Goal: Information Seeking & Learning: Learn about a topic

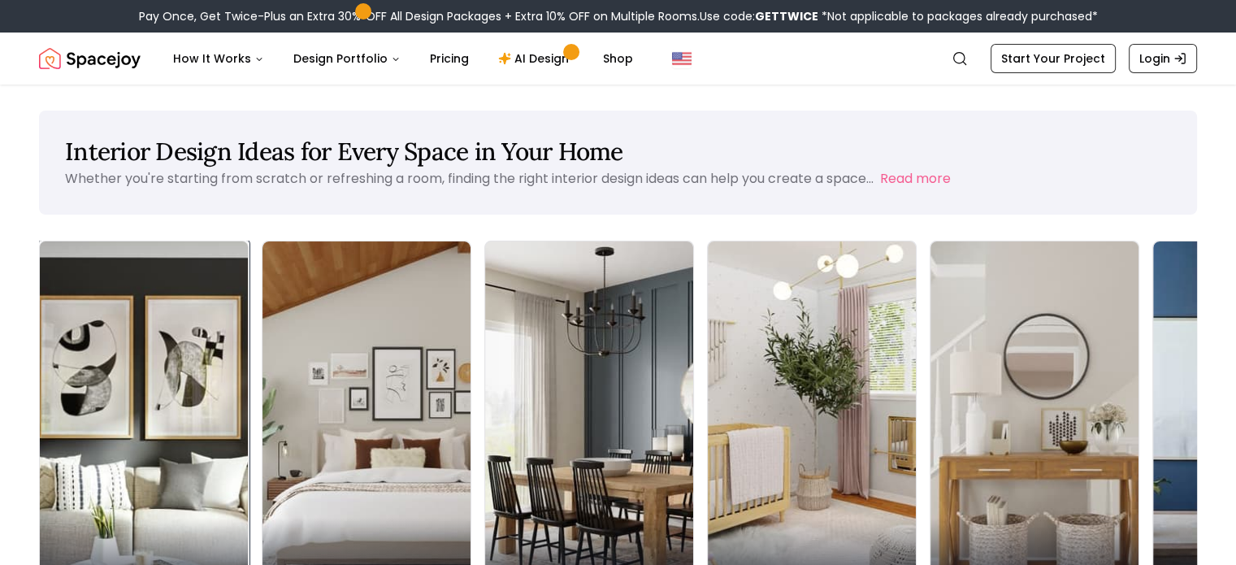
click at [137, 518] on div "Living Room" at bounding box center [144, 563] width 208 height 91
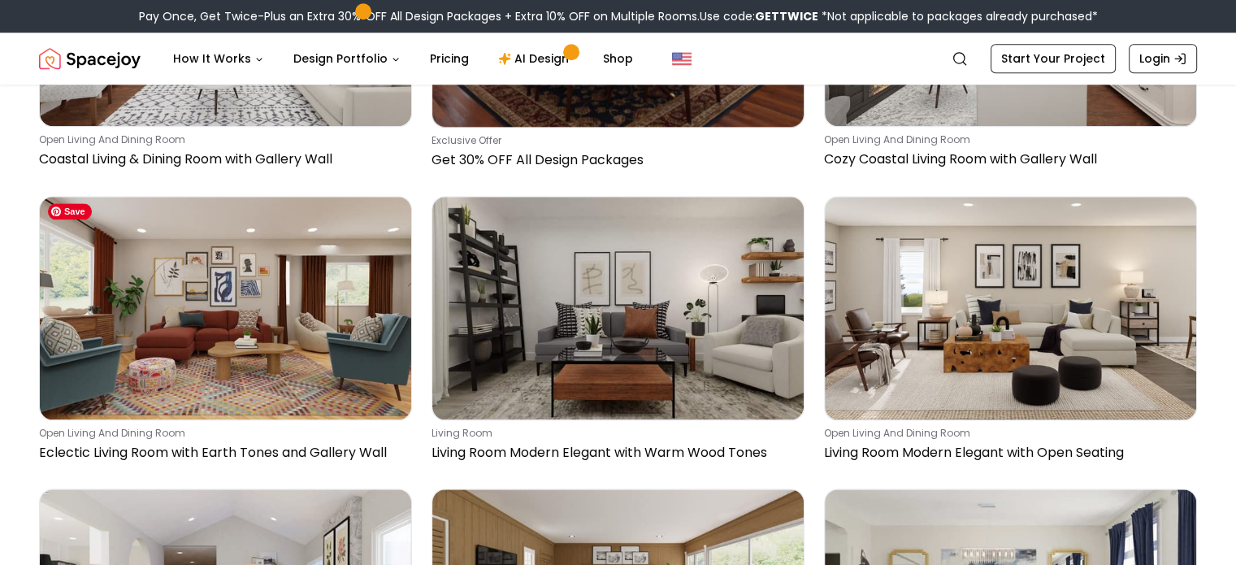
scroll to position [1869, 0]
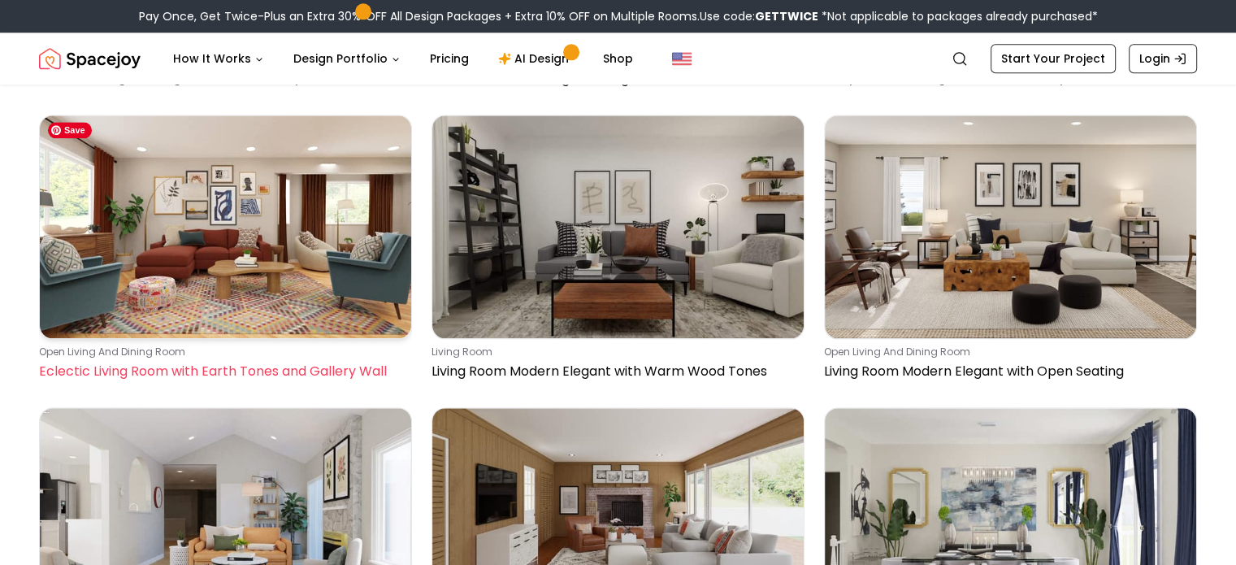
click at [228, 243] on img at bounding box center [225, 226] width 371 height 223
click at [198, 228] on img at bounding box center [225, 226] width 371 height 223
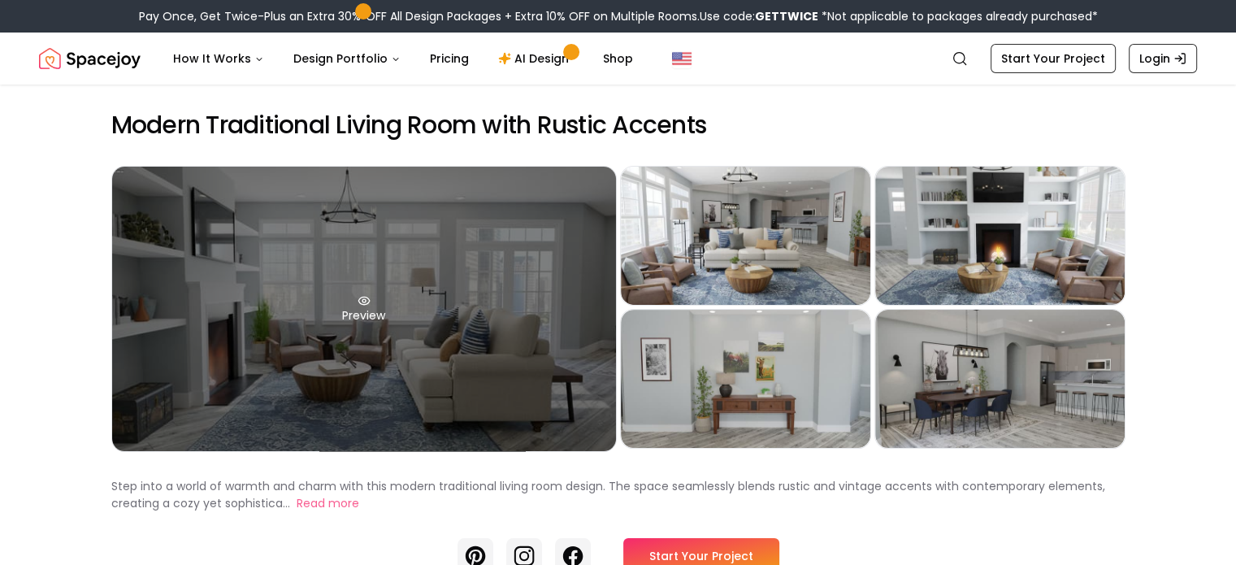
click at [375, 318] on div "Preview" at bounding box center [364, 309] width 504 height 284
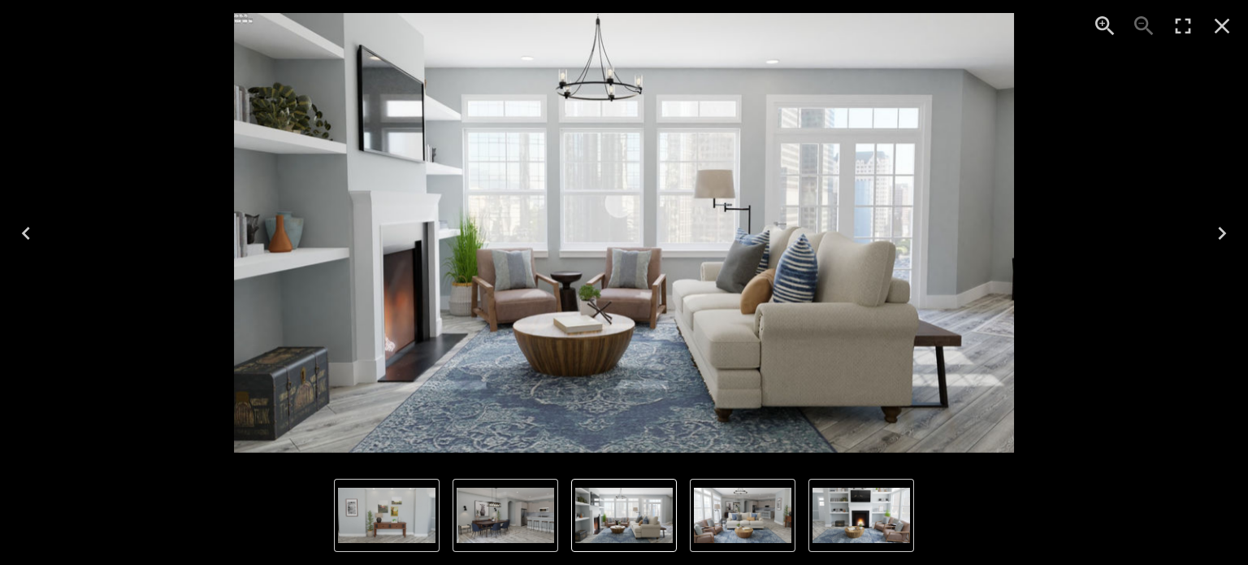
click at [1229, 237] on icon "Next" at bounding box center [1222, 233] width 26 height 26
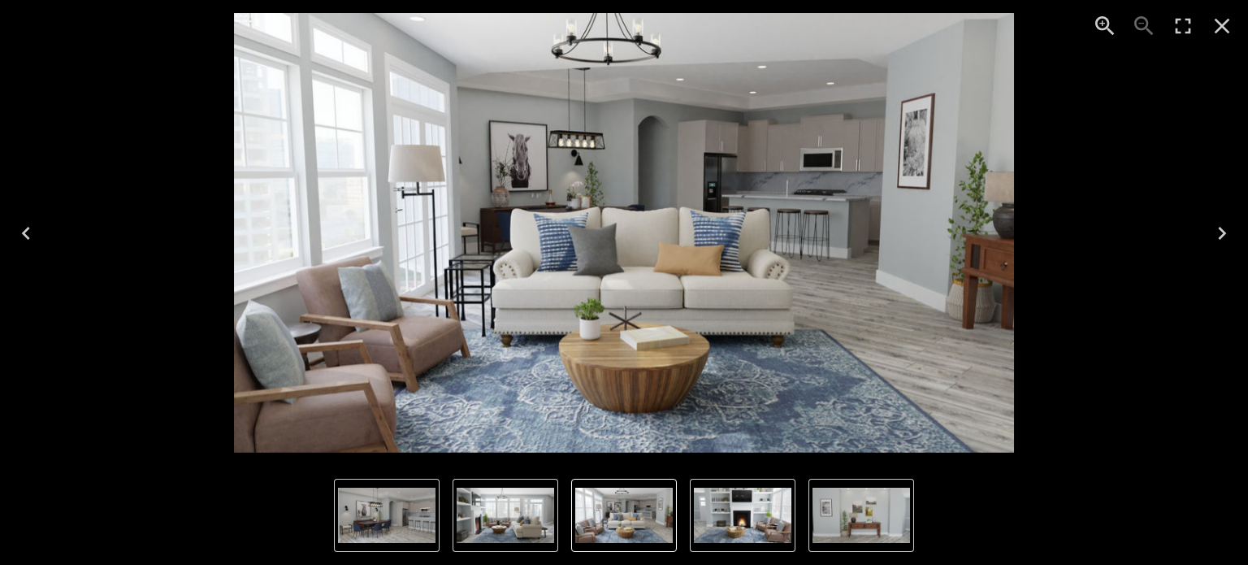
click at [1229, 237] on icon "Next" at bounding box center [1222, 233] width 26 height 26
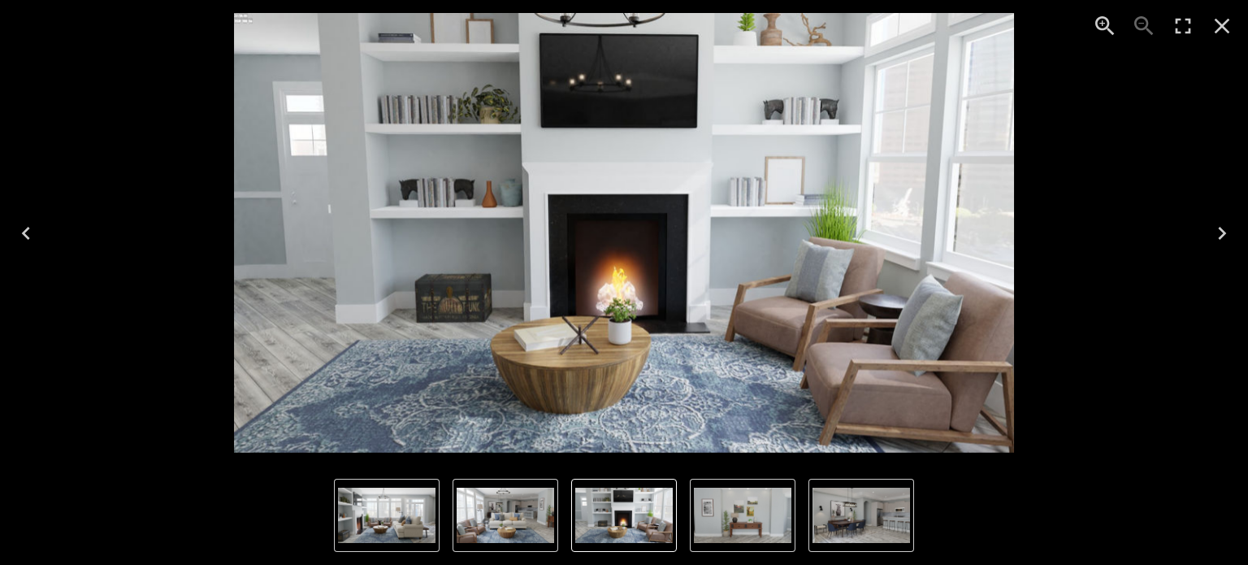
click at [1229, 237] on icon "Next" at bounding box center [1222, 233] width 26 height 26
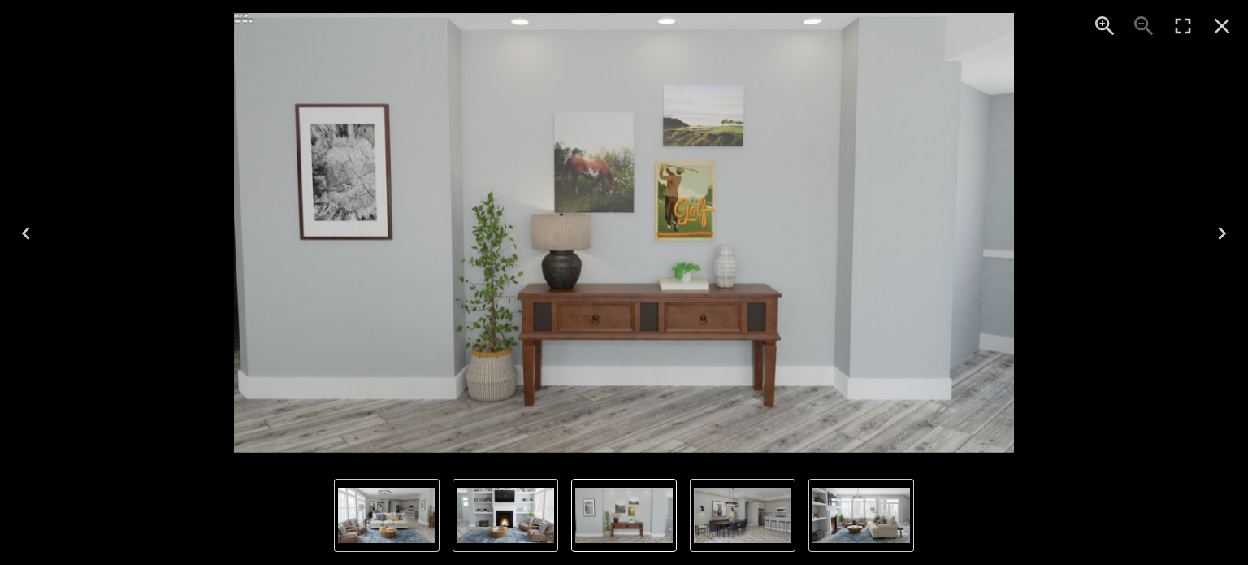
click at [1229, 237] on icon "Next" at bounding box center [1222, 233] width 26 height 26
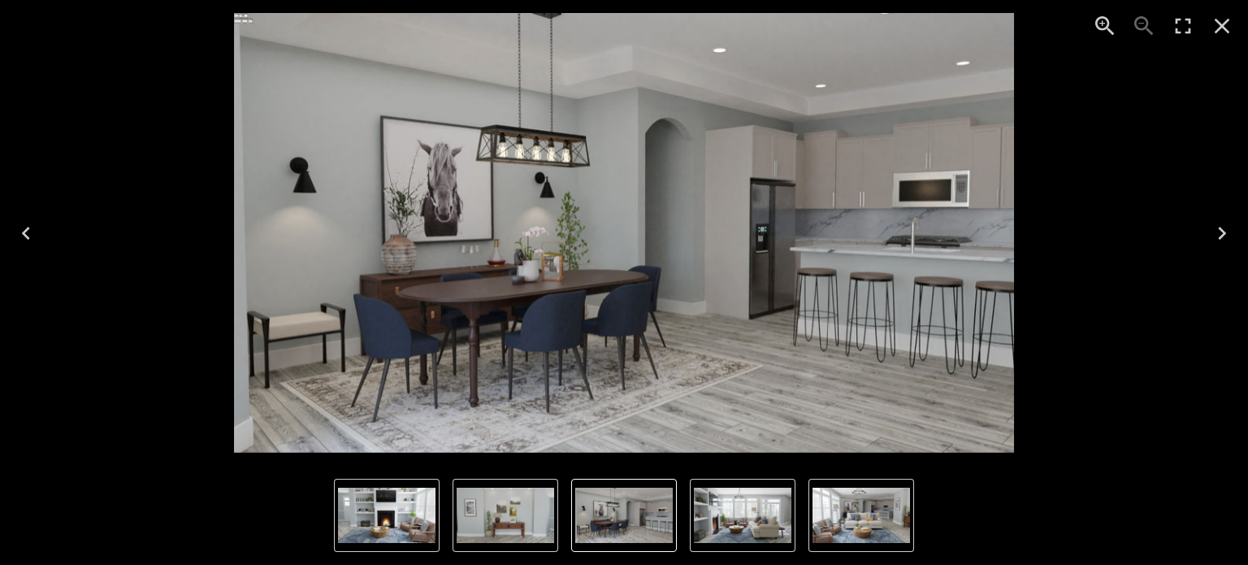
click at [1217, 228] on icon "Next" at bounding box center [1222, 233] width 26 height 26
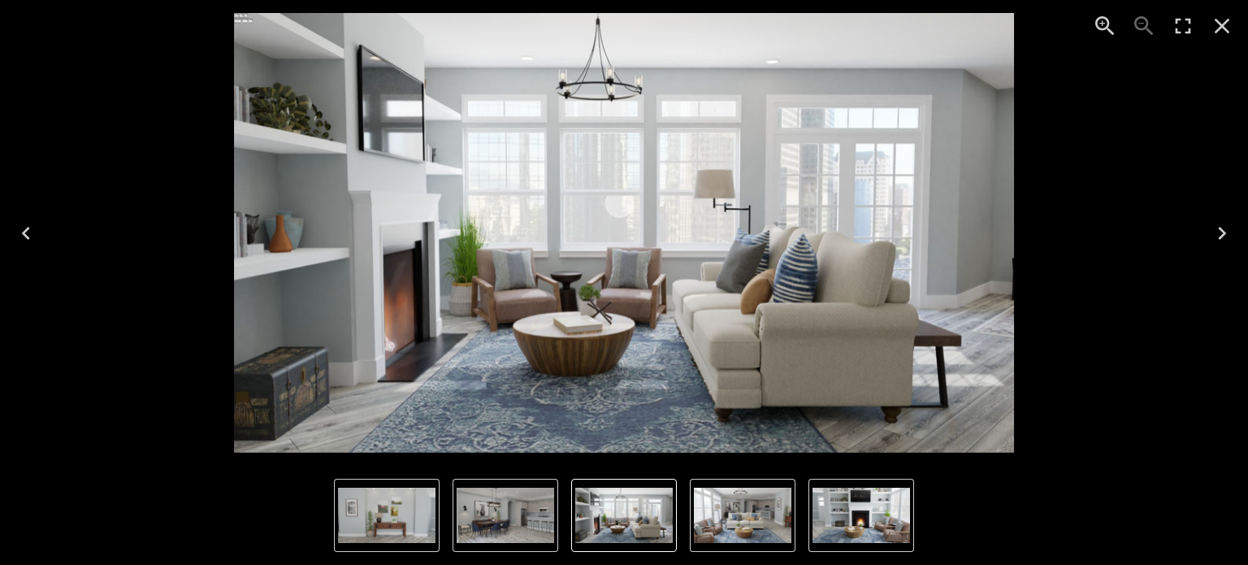
click at [1217, 228] on icon "Next" at bounding box center [1222, 233] width 26 height 26
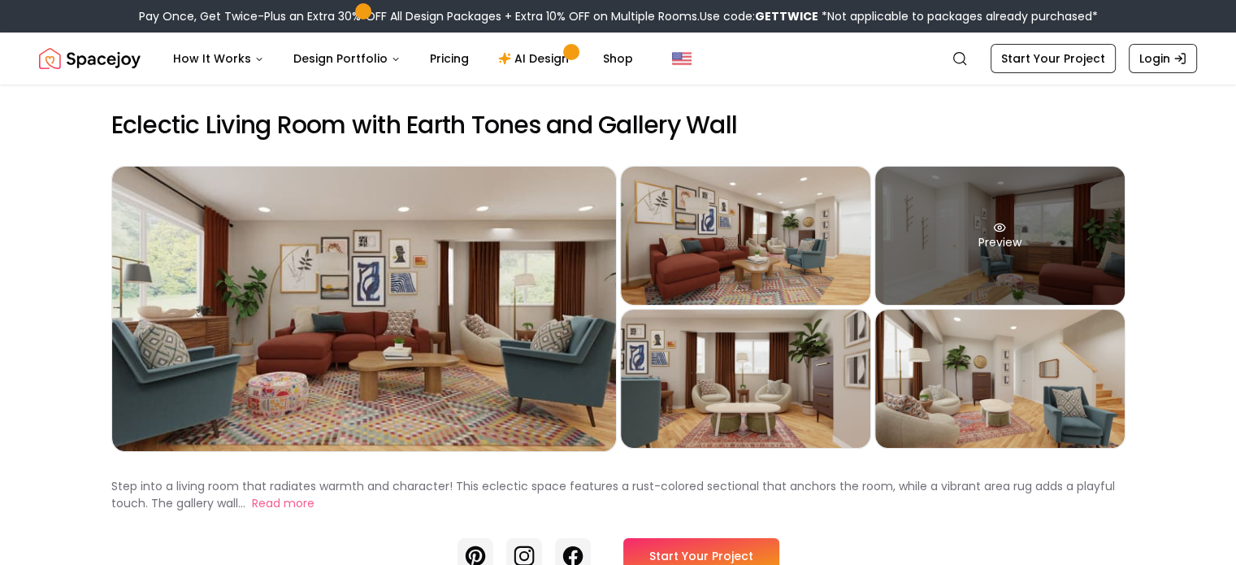
drag, startPoint x: 1089, startPoint y: 241, endPoint x: 1117, endPoint y: 256, distance: 32.0
click at [1117, 256] on div "Preview" at bounding box center [999, 236] width 249 height 138
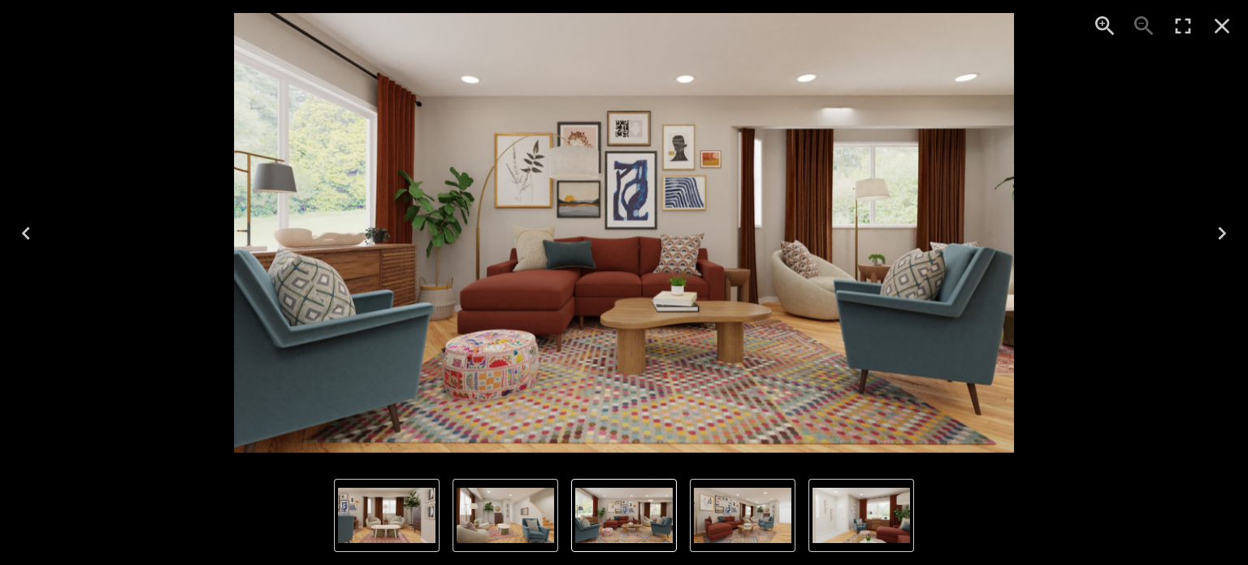
click at [1220, 235] on icon "Next" at bounding box center [1222, 233] width 26 height 26
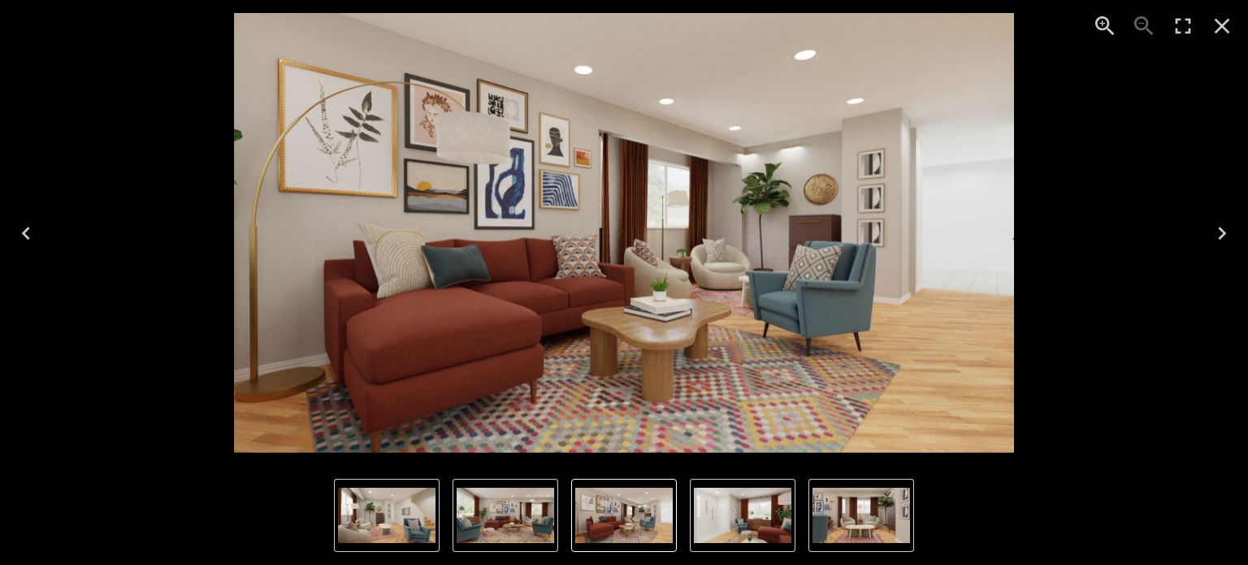
click at [1220, 235] on icon "Next" at bounding box center [1222, 233] width 26 height 26
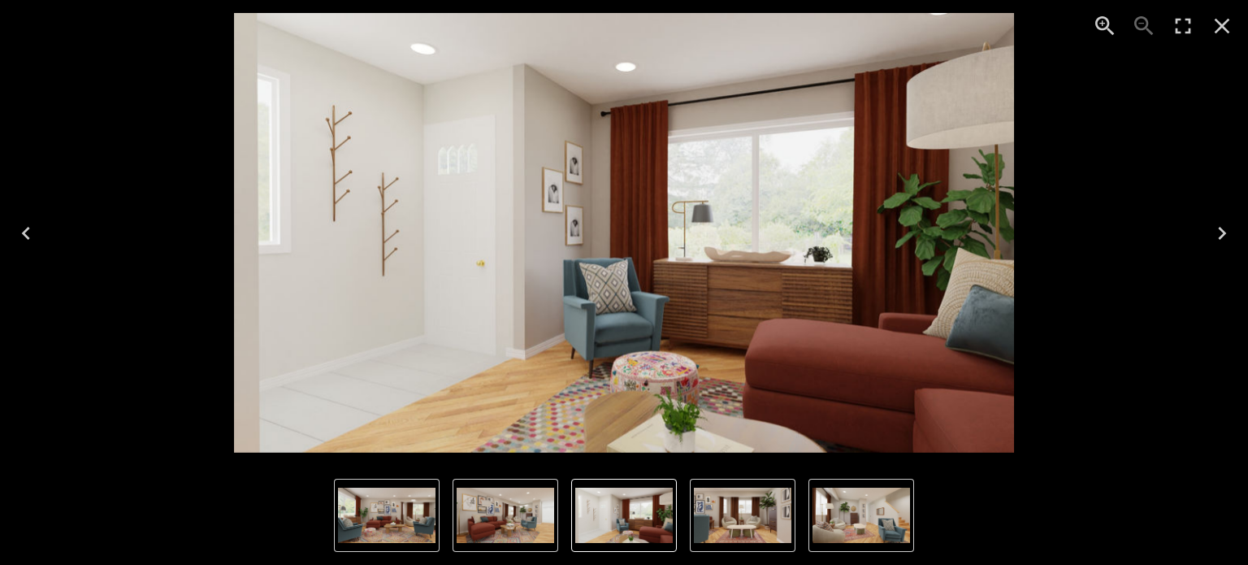
click at [1220, 235] on icon "Next" at bounding box center [1222, 233] width 26 height 26
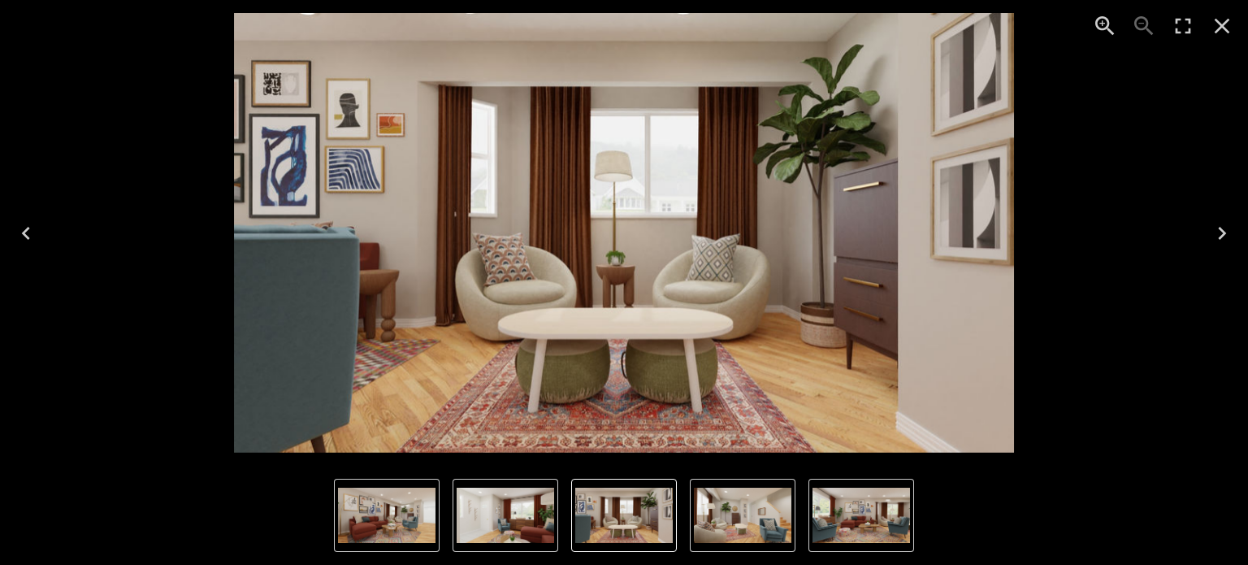
click at [1220, 235] on icon "Next" at bounding box center [1222, 233] width 26 height 26
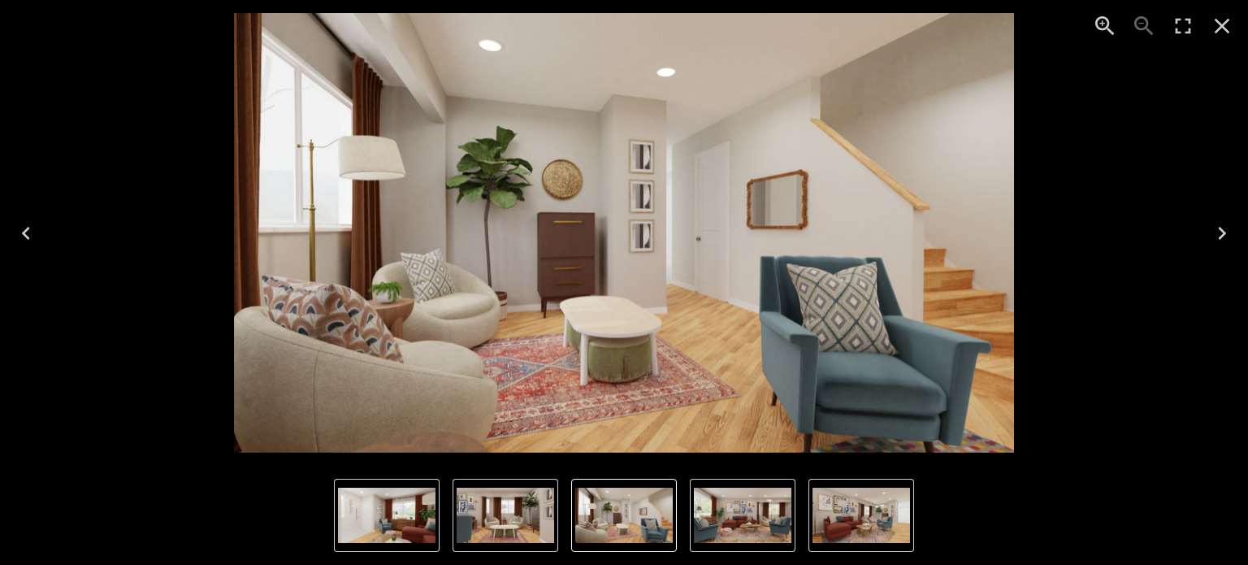
click at [1220, 235] on icon "Next" at bounding box center [1222, 233] width 26 height 26
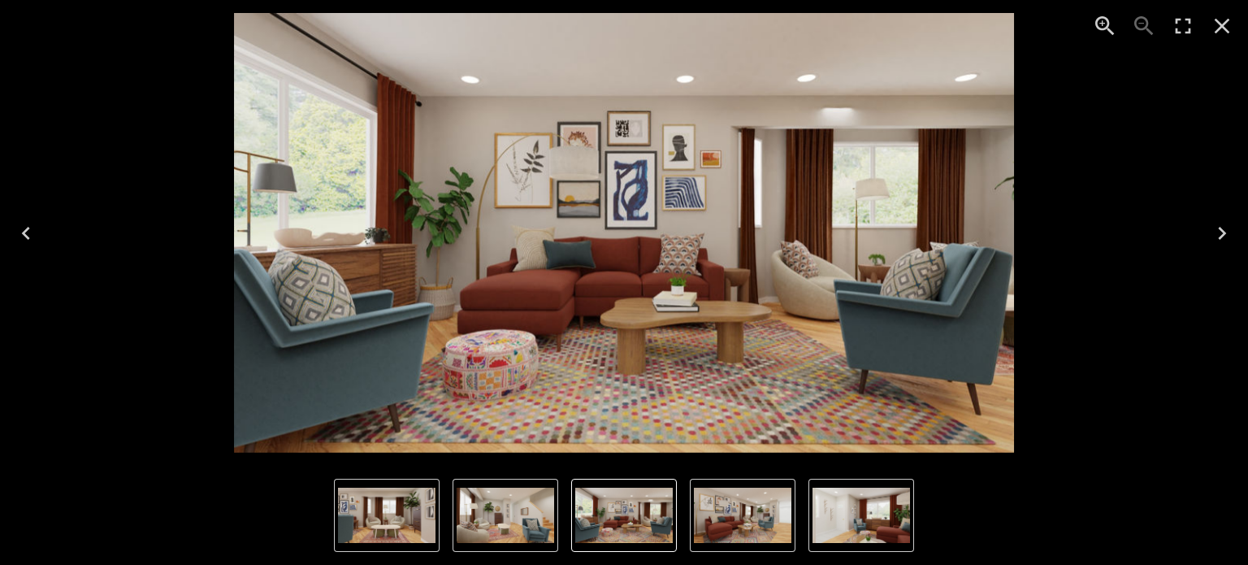
click at [1220, 235] on icon "Next" at bounding box center [1222, 233] width 26 height 26
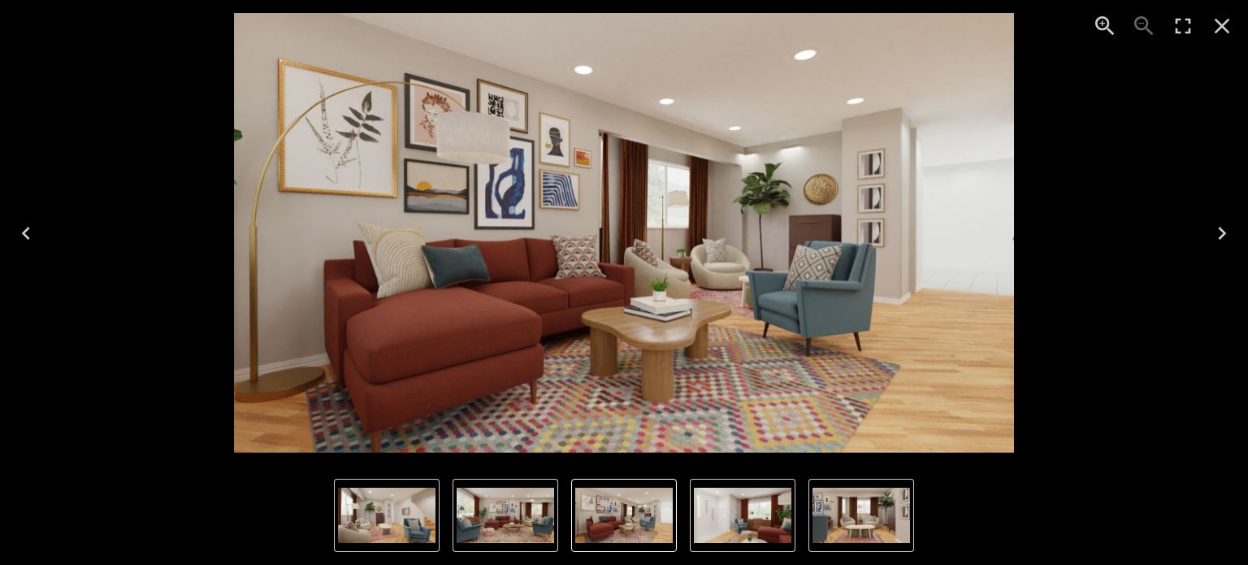
click at [1220, 235] on icon "Next" at bounding box center [1222, 233] width 26 height 26
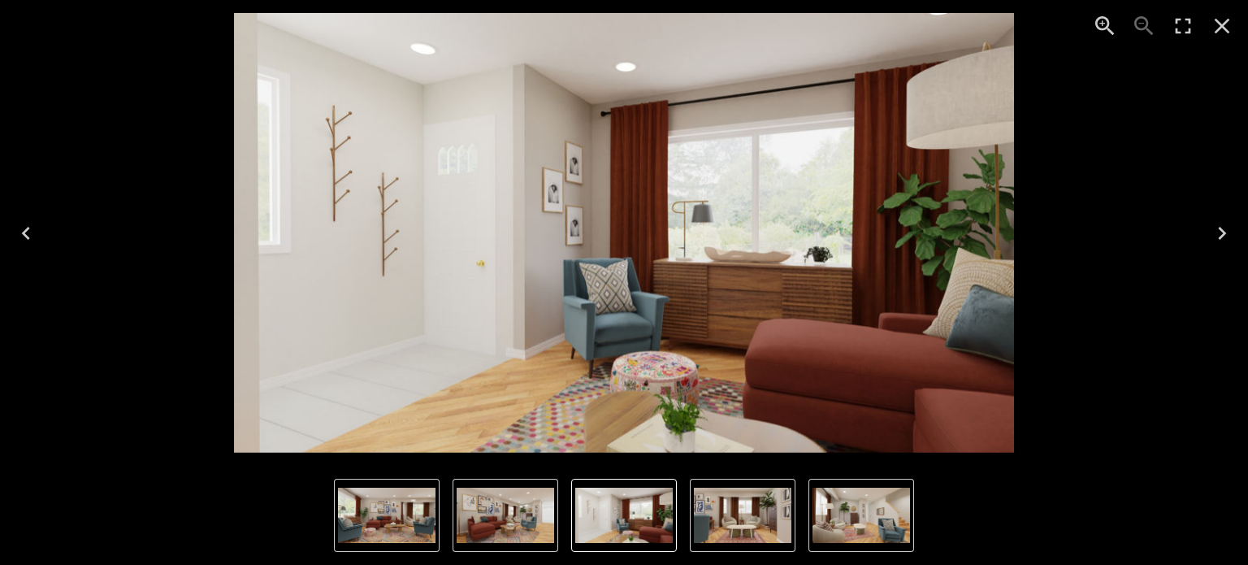
click at [1229, 26] on icon "Close" at bounding box center [1222, 26] width 26 height 26
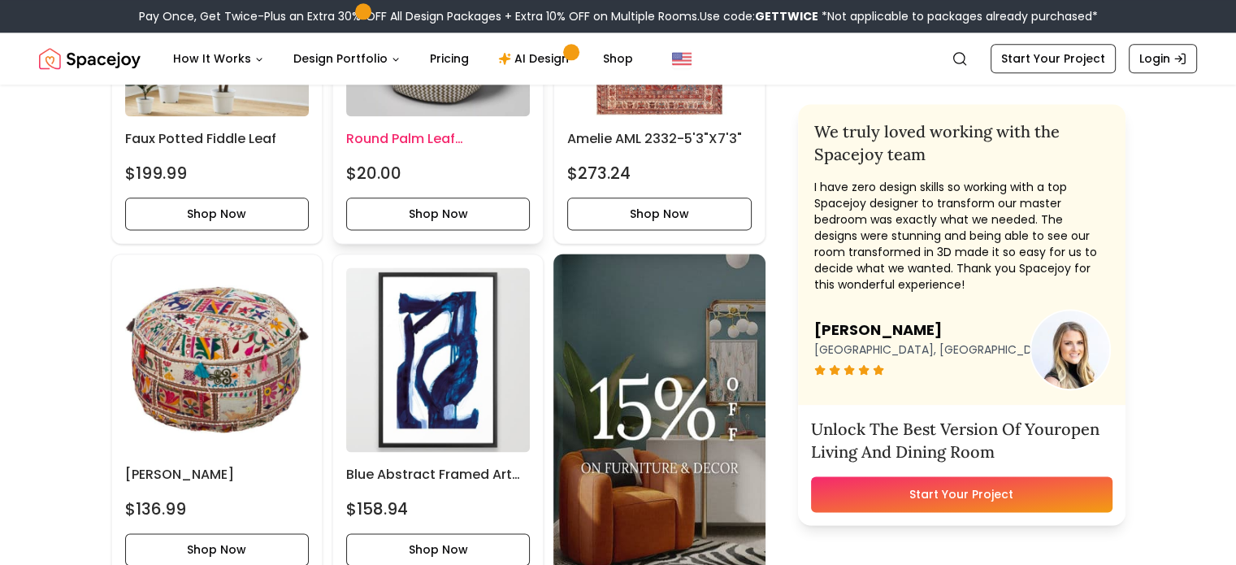
scroll to position [2438, 0]
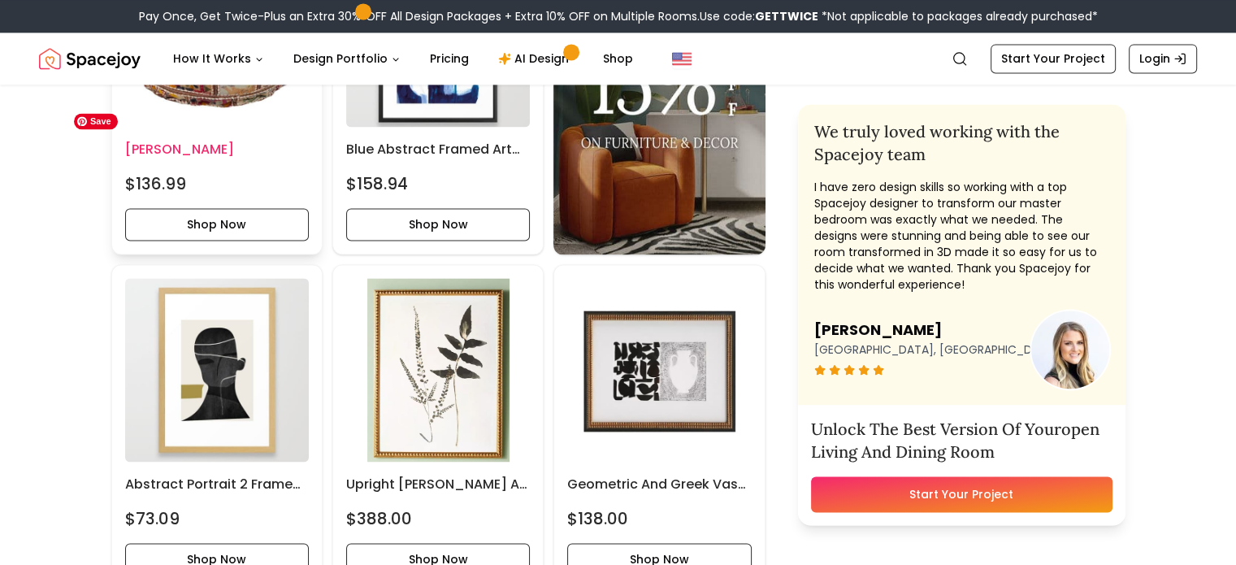
click at [230, 126] on img at bounding box center [217, 34] width 184 height 184
